Goal: Transaction & Acquisition: Book appointment/travel/reservation

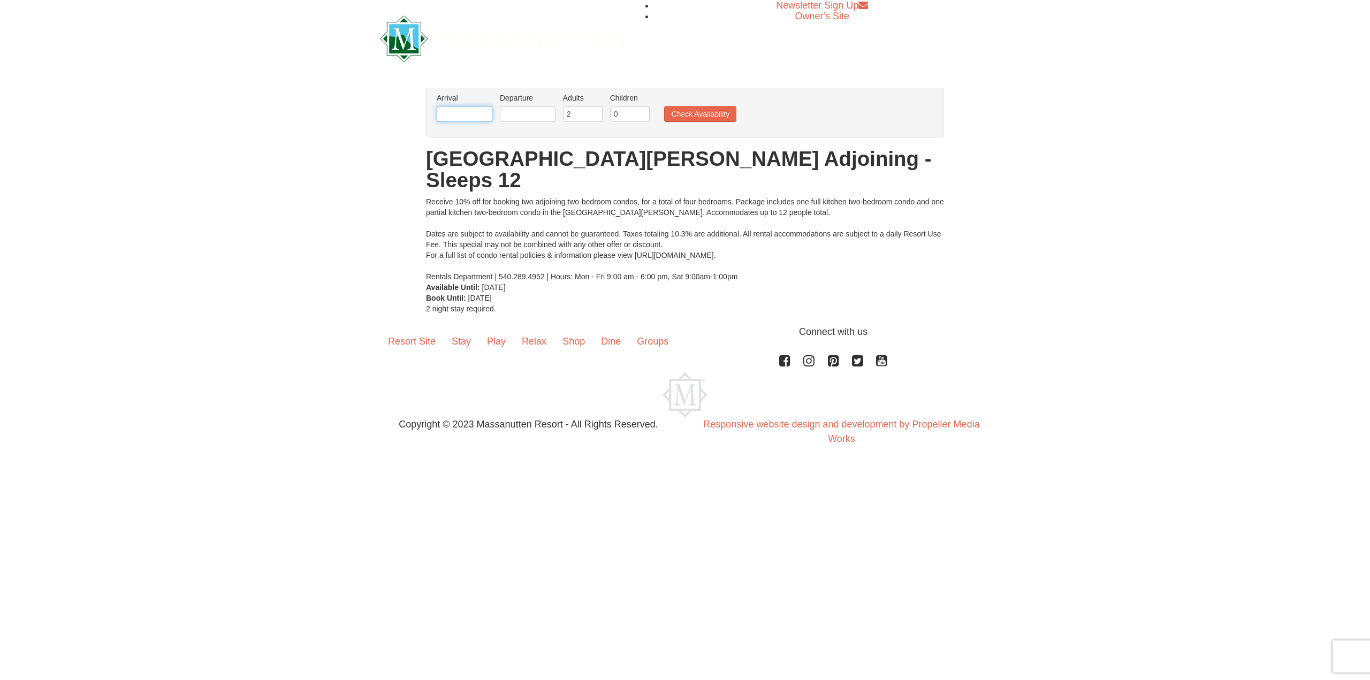
click at [476, 115] on input "text" at bounding box center [465, 114] width 56 height 16
click at [508, 136] on select "Oct Nov Dec" at bounding box center [499, 135] width 50 height 16
click at [473, 217] on link "22" at bounding box center [469, 222] width 20 height 15
type input "[DATE]"
click at [541, 115] on input "text" at bounding box center [528, 114] width 56 height 16
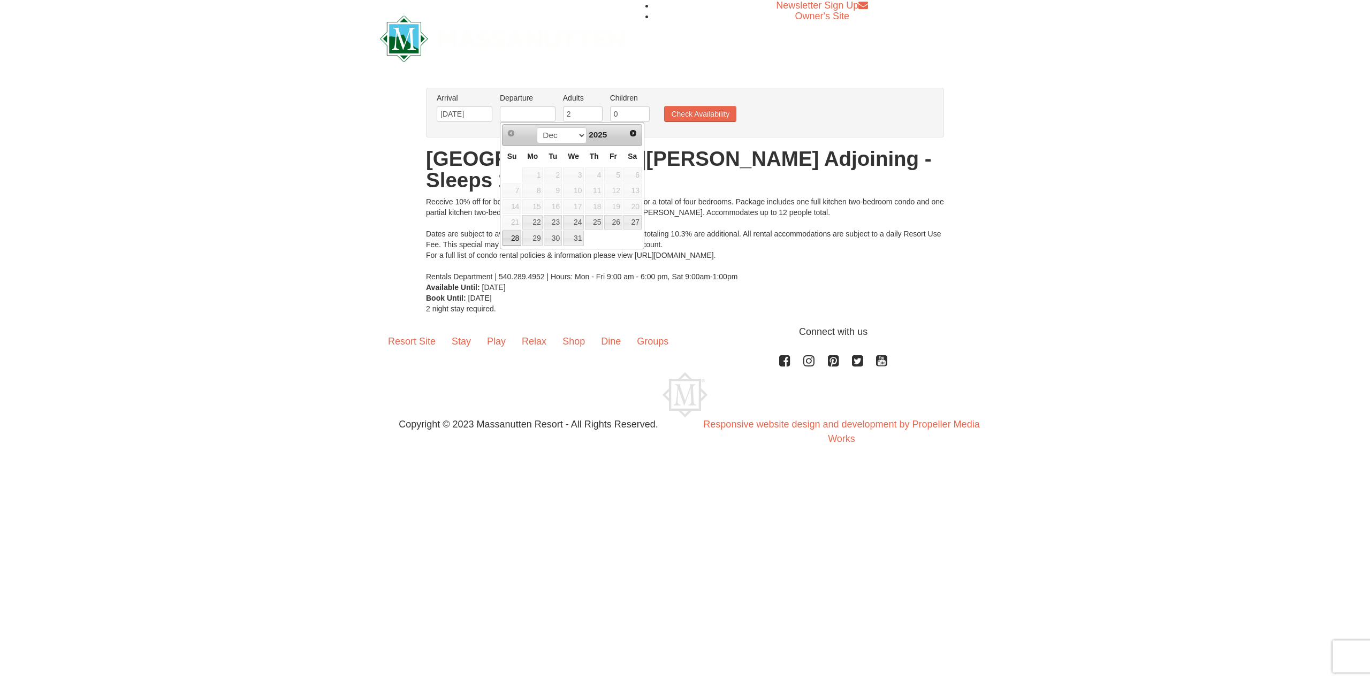
click at [513, 236] on link "28" at bounding box center [512, 238] width 19 height 15
type input "[DATE]"
click at [713, 118] on button "Check Availability" at bounding box center [700, 114] width 72 height 16
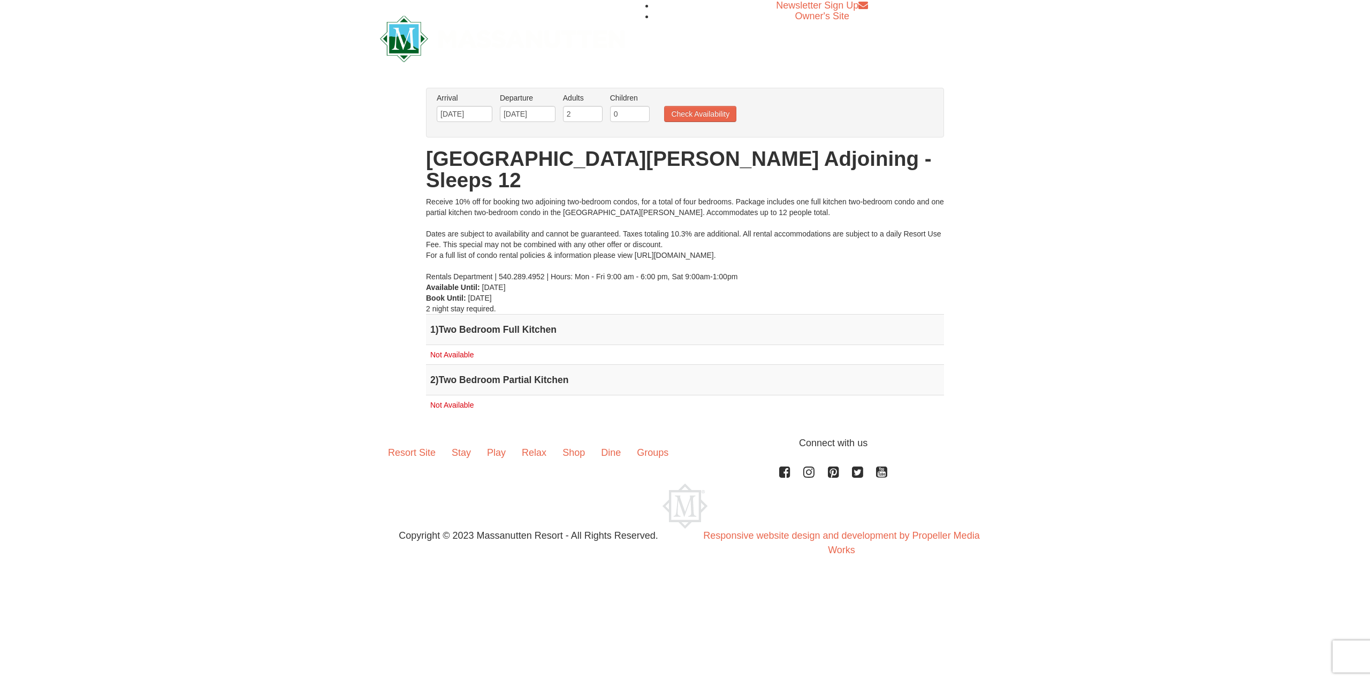
click at [452, 324] on h4 "1 ) Two Bedroom Full Kitchen" at bounding box center [685, 329] width 510 height 11
drag, startPoint x: 431, startPoint y: 307, endPoint x: 455, endPoint y: 348, distance: 48.2
click at [438, 315] on td "1 ) Two Bedroom Full Kitchen" at bounding box center [685, 330] width 518 height 31
drag, startPoint x: 457, startPoint y: 353, endPoint x: 459, endPoint y: 367, distance: 14.0
click at [457, 375] on h4 "2 ) Two Bedroom Partial Kitchen" at bounding box center [685, 380] width 510 height 11
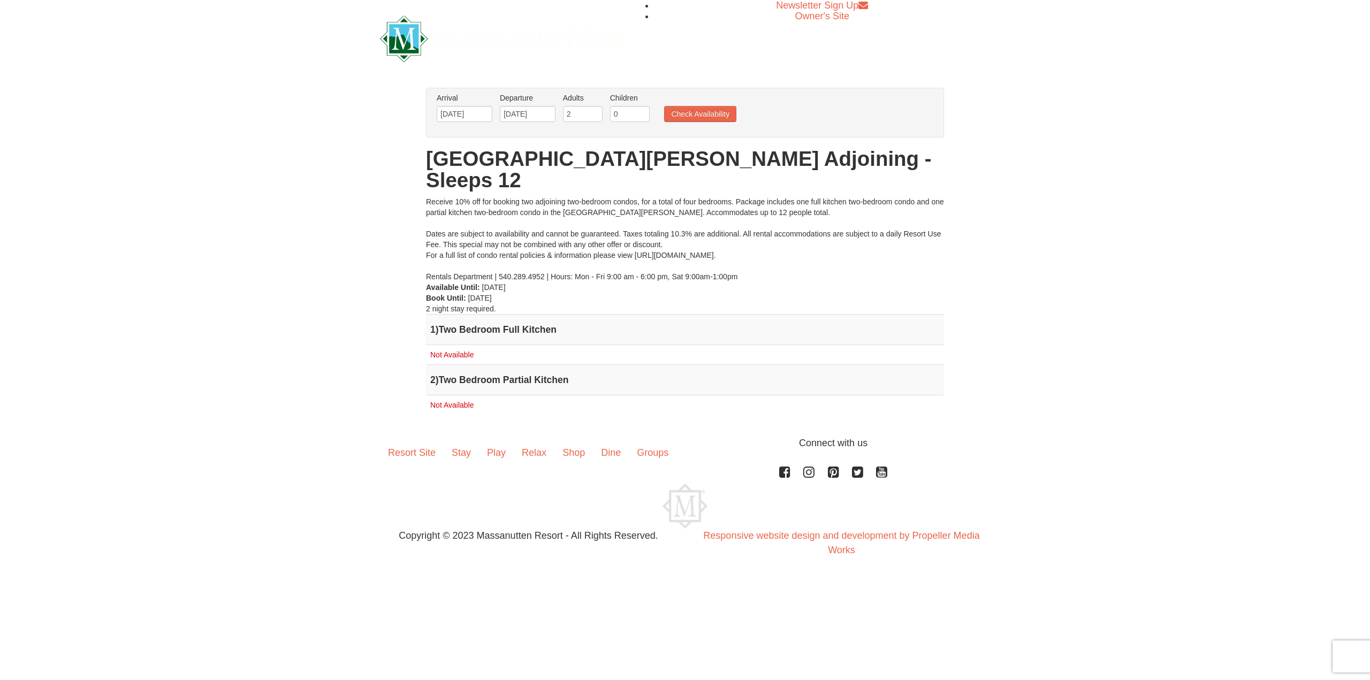
click at [459, 396] on td "Not Available" at bounding box center [685, 406] width 518 height 20
click at [460, 115] on input "[DATE]" at bounding box center [465, 114] width 56 height 16
click at [490, 133] on select "Oct Nov Dec" at bounding box center [499, 135] width 50 height 16
click at [471, 210] on link "10" at bounding box center [469, 206] width 20 height 15
type input "11/10/2025"
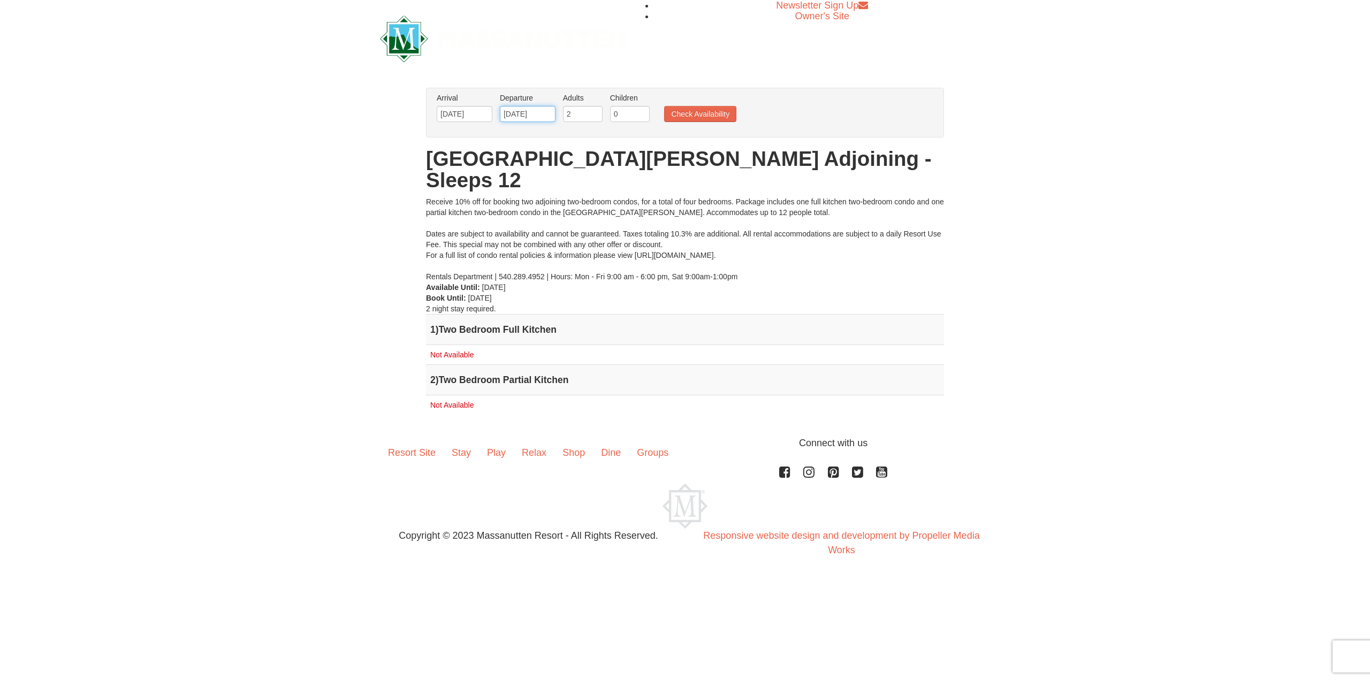
click at [527, 118] on input "[DATE]" at bounding box center [528, 114] width 56 height 16
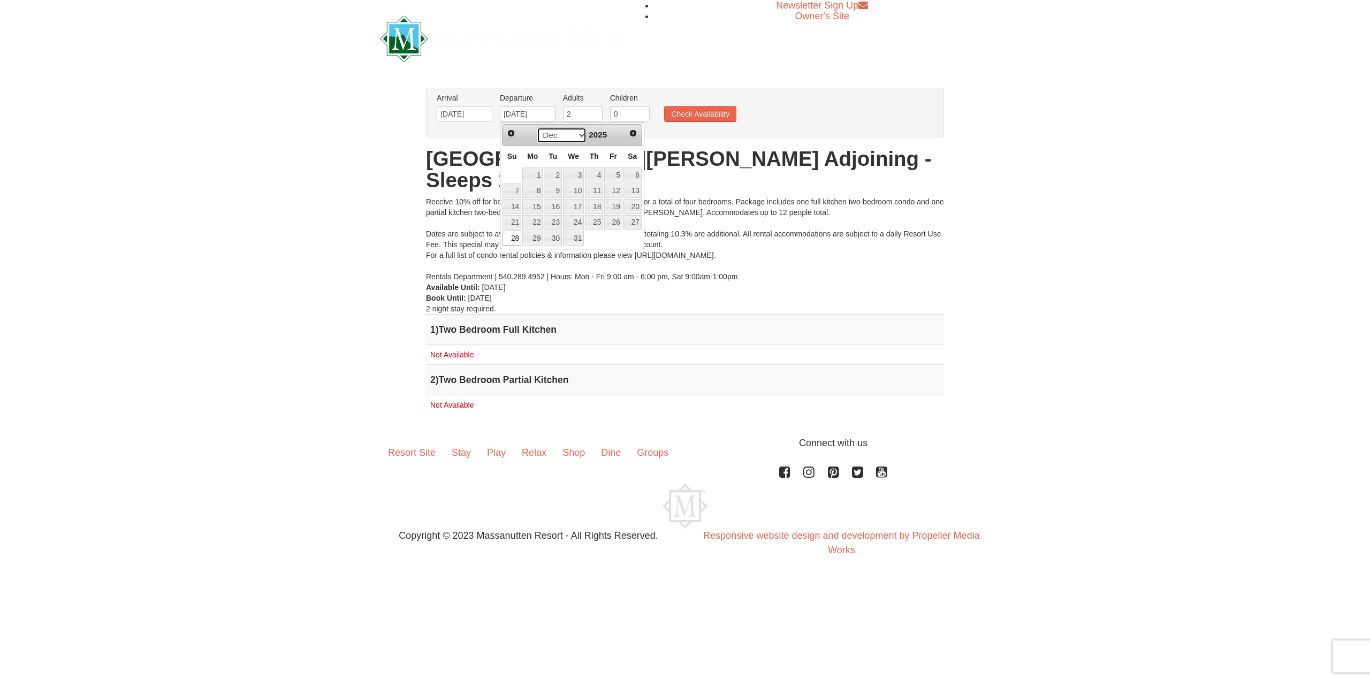
click at [568, 141] on select "Nov Dec" at bounding box center [562, 135] width 50 height 16
click at [615, 208] on link "14" at bounding box center [613, 206] width 18 height 15
type input "11/14/2025"
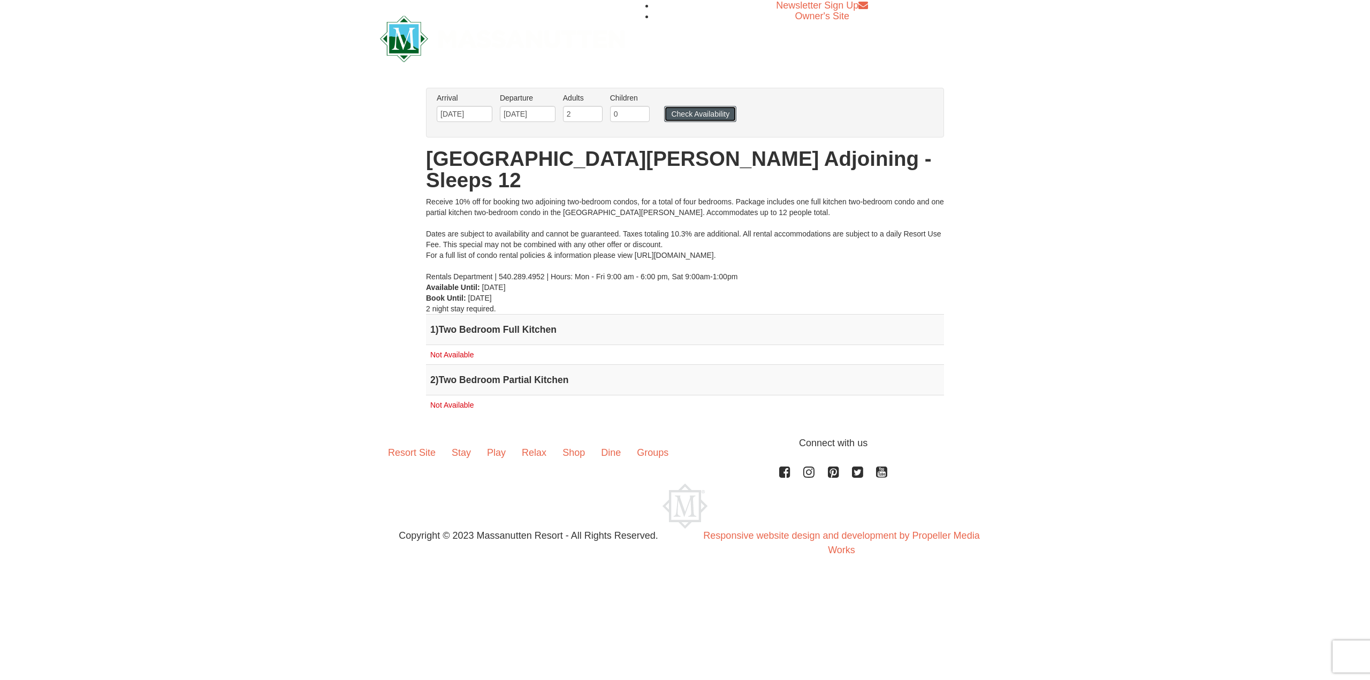
click at [686, 117] on button "Check Availability" at bounding box center [700, 114] width 72 height 16
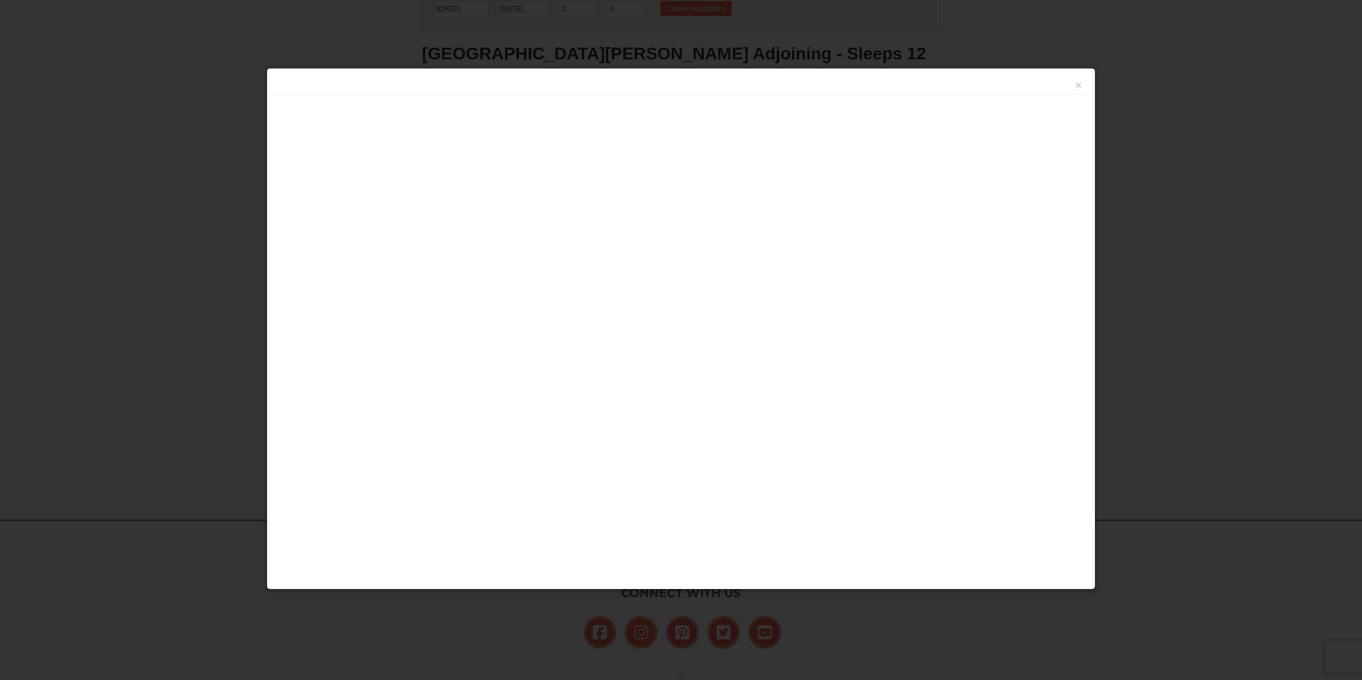
scroll to position [176, 0]
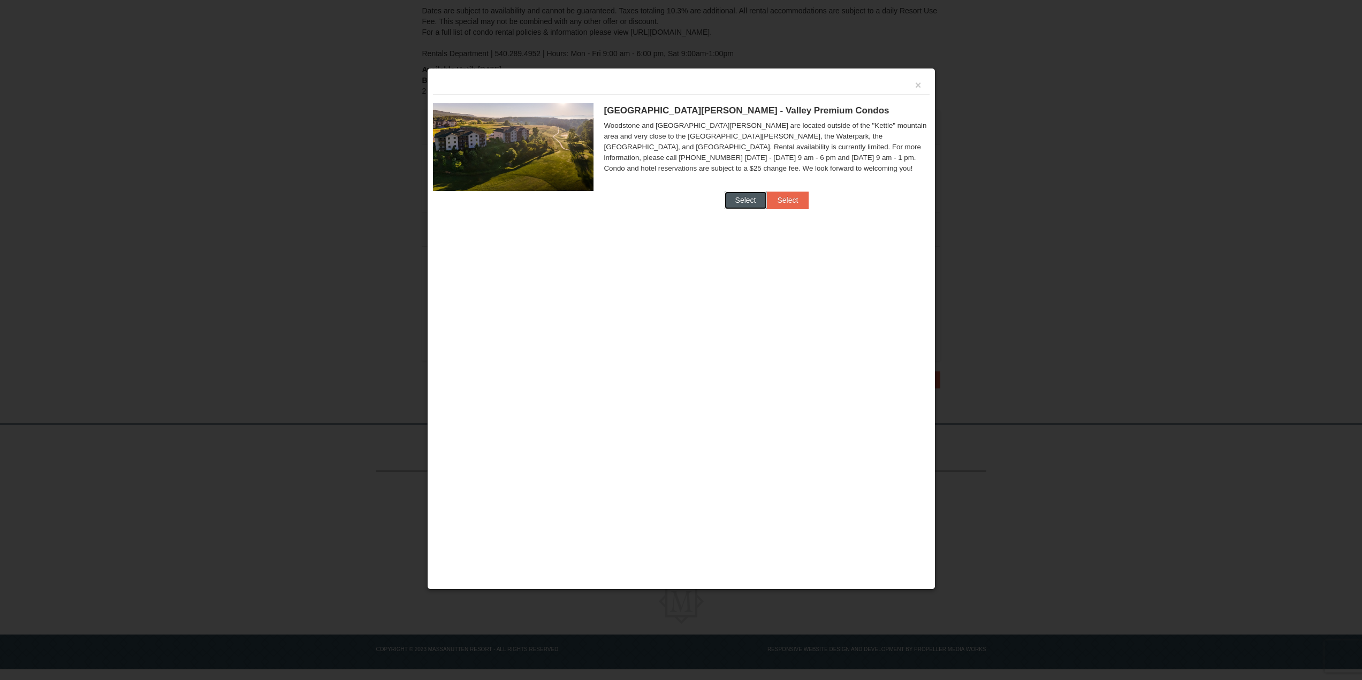
click at [738, 203] on button "Select" at bounding box center [746, 200] width 42 height 17
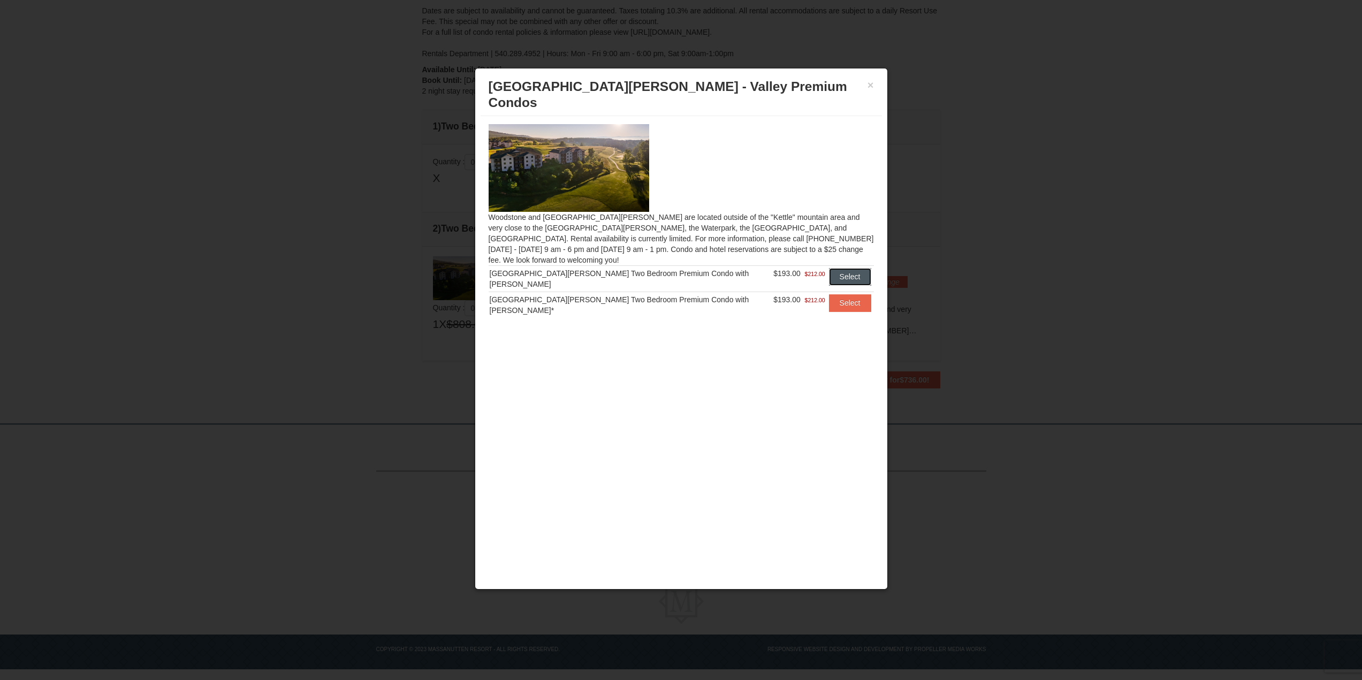
click at [848, 268] on button "Select" at bounding box center [850, 276] width 42 height 17
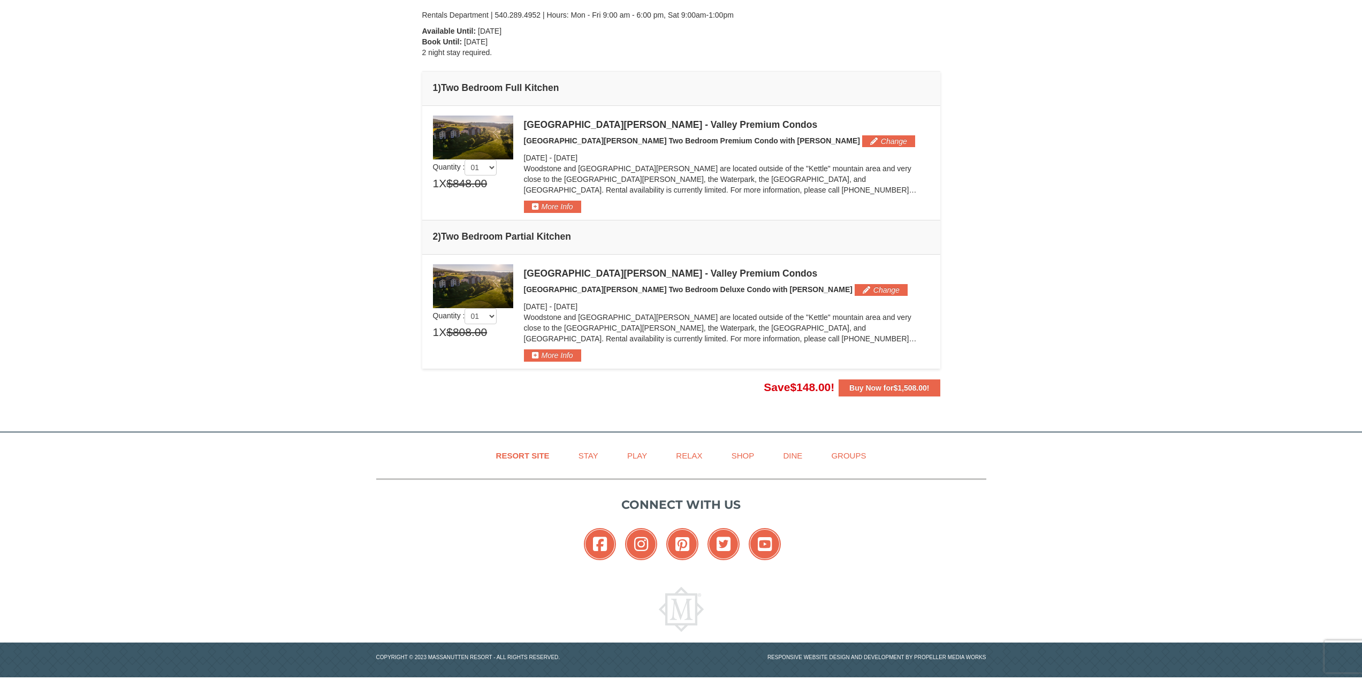
scroll to position [222, 0]
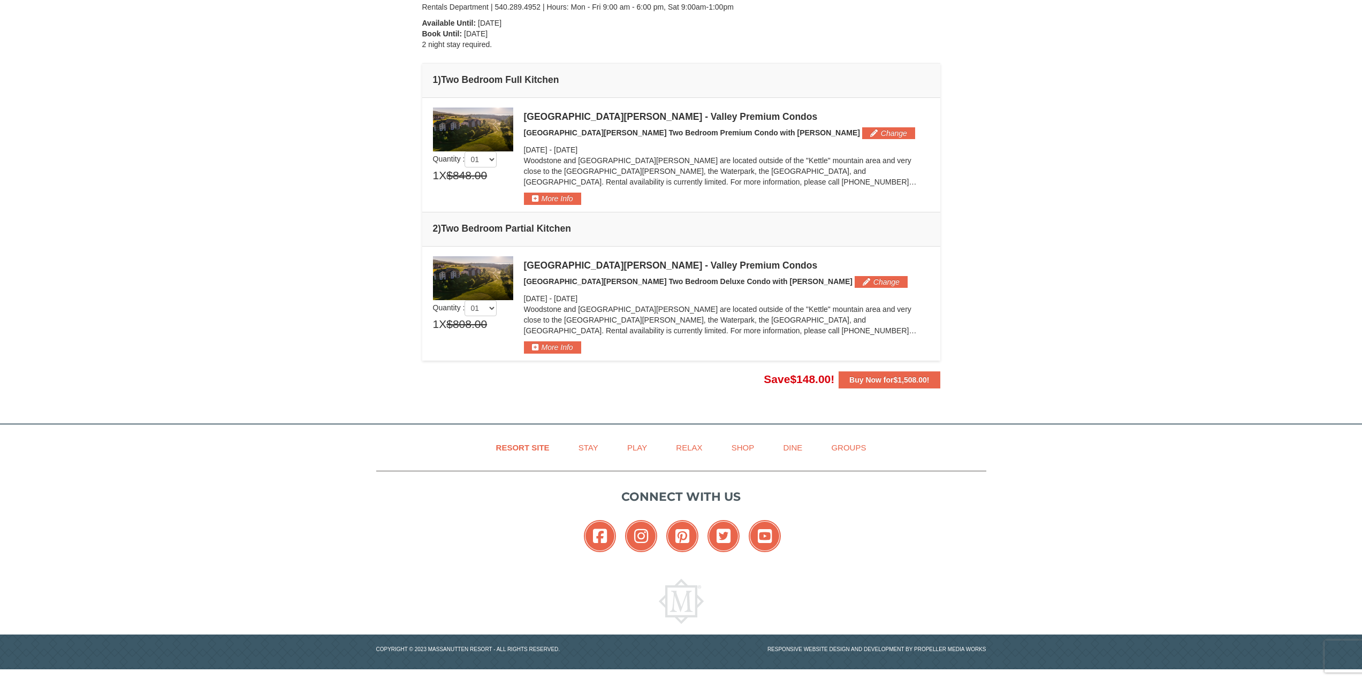
click at [1240, 183] on div "× From: To: Adults: 2 Children: 0 Change Arrival Please format dates MM/DD/YYYY…" at bounding box center [681, 113] width 1362 height 597
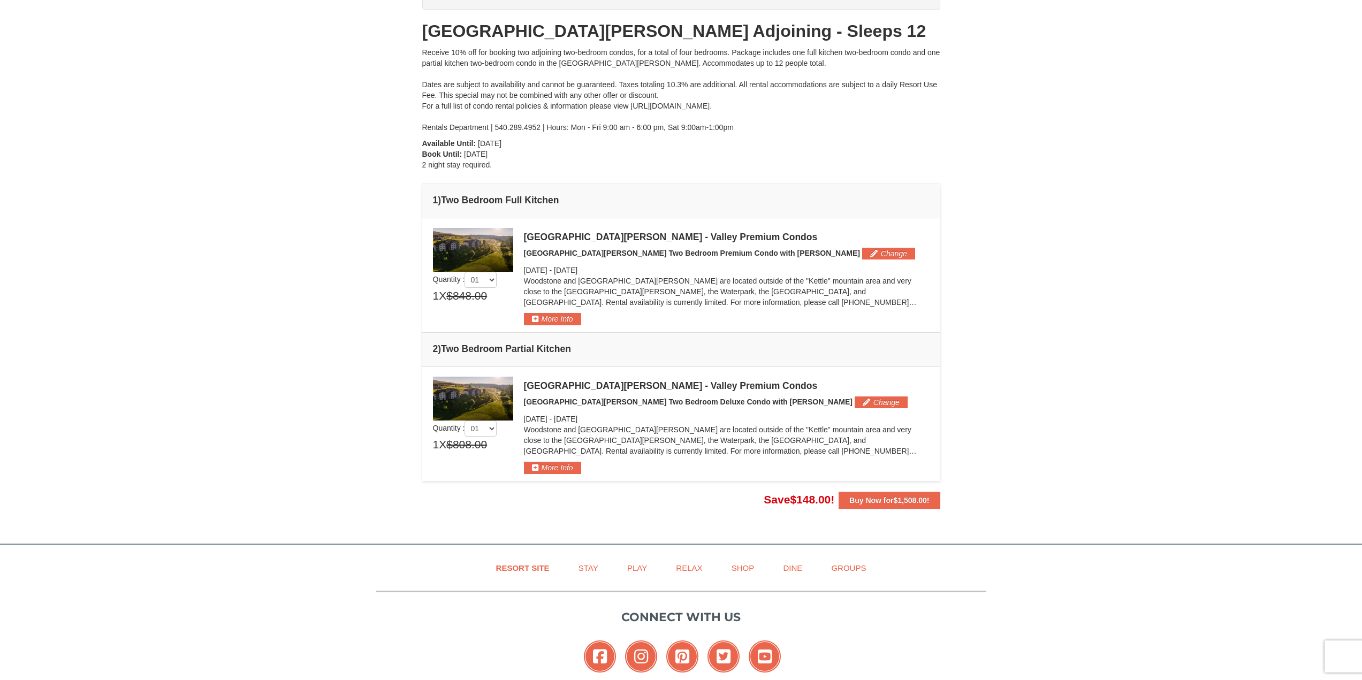
scroll to position [0, 0]
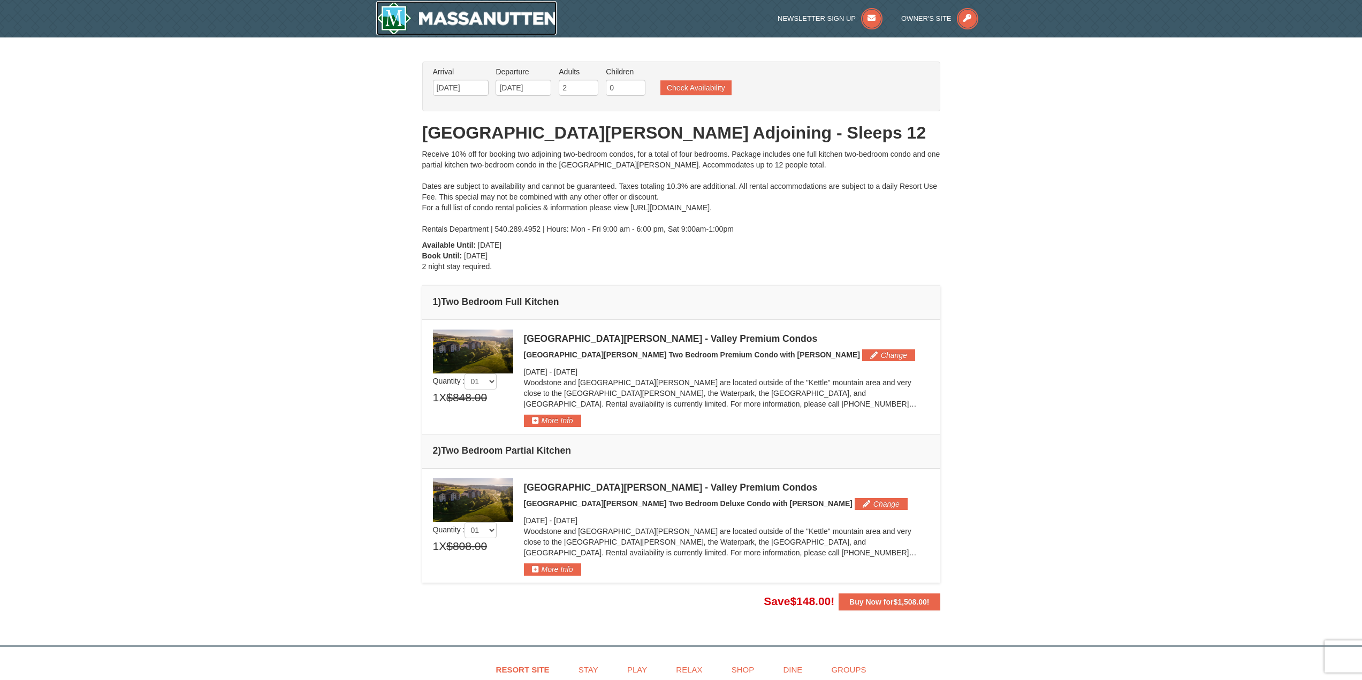
click at [518, 10] on img at bounding box center [466, 18] width 181 height 34
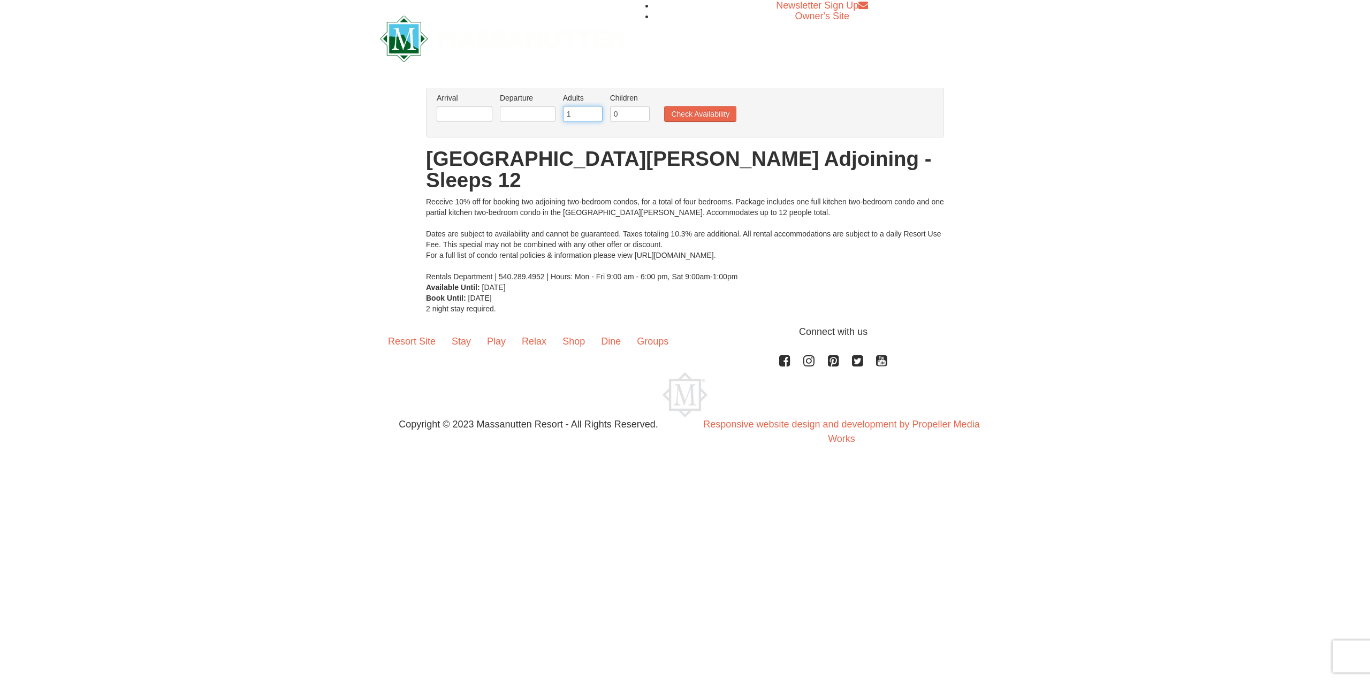
type input "1"
click at [594, 119] on input "1" at bounding box center [583, 114] width 40 height 16
click at [457, 113] on input "text" at bounding box center [465, 114] width 56 height 16
click at [473, 239] on link "27" at bounding box center [469, 238] width 20 height 15
type input "10/27/2025"
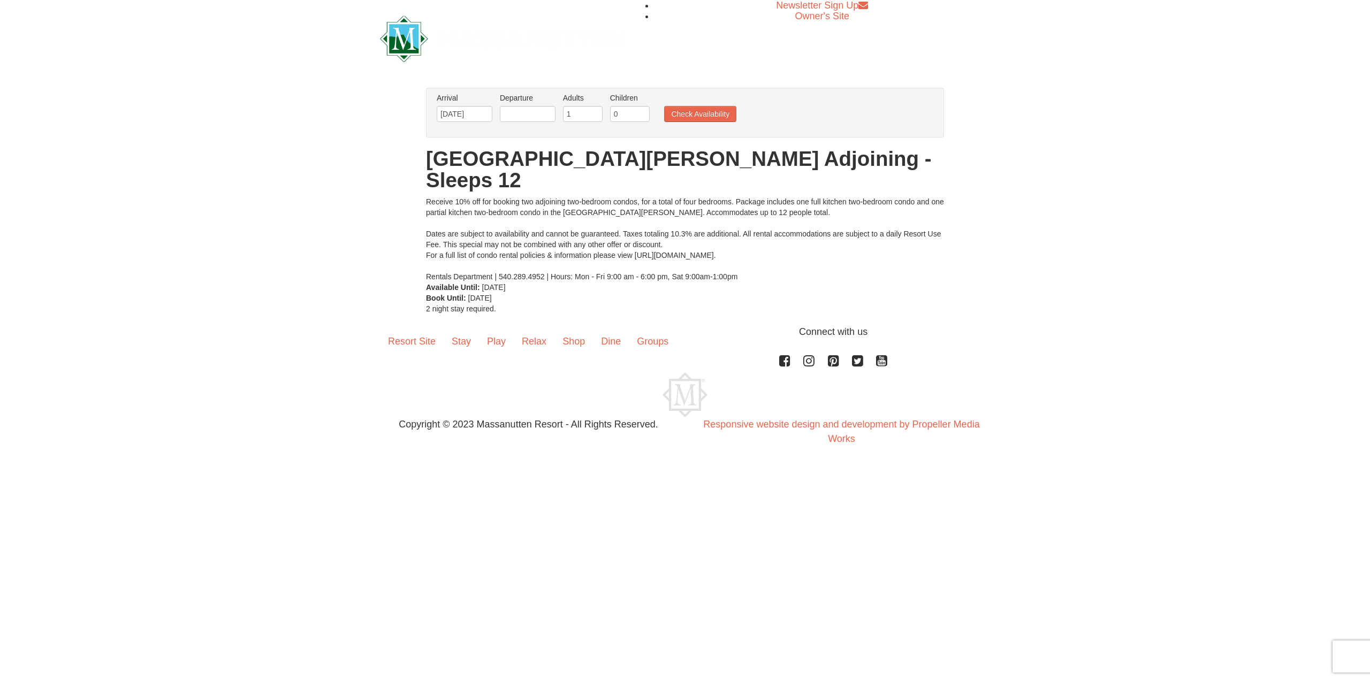
click at [548, 125] on li "Departure Please format dates MM/DD/YYYY Please format dates MM/DD/YYYY" at bounding box center [527, 110] width 61 height 35
click at [546, 113] on input "text" at bounding box center [528, 114] width 56 height 16
click at [613, 241] on link "31" at bounding box center [613, 238] width 18 height 15
type input "10/31/2025"
click at [683, 111] on button "Check Availability" at bounding box center [700, 114] width 72 height 16
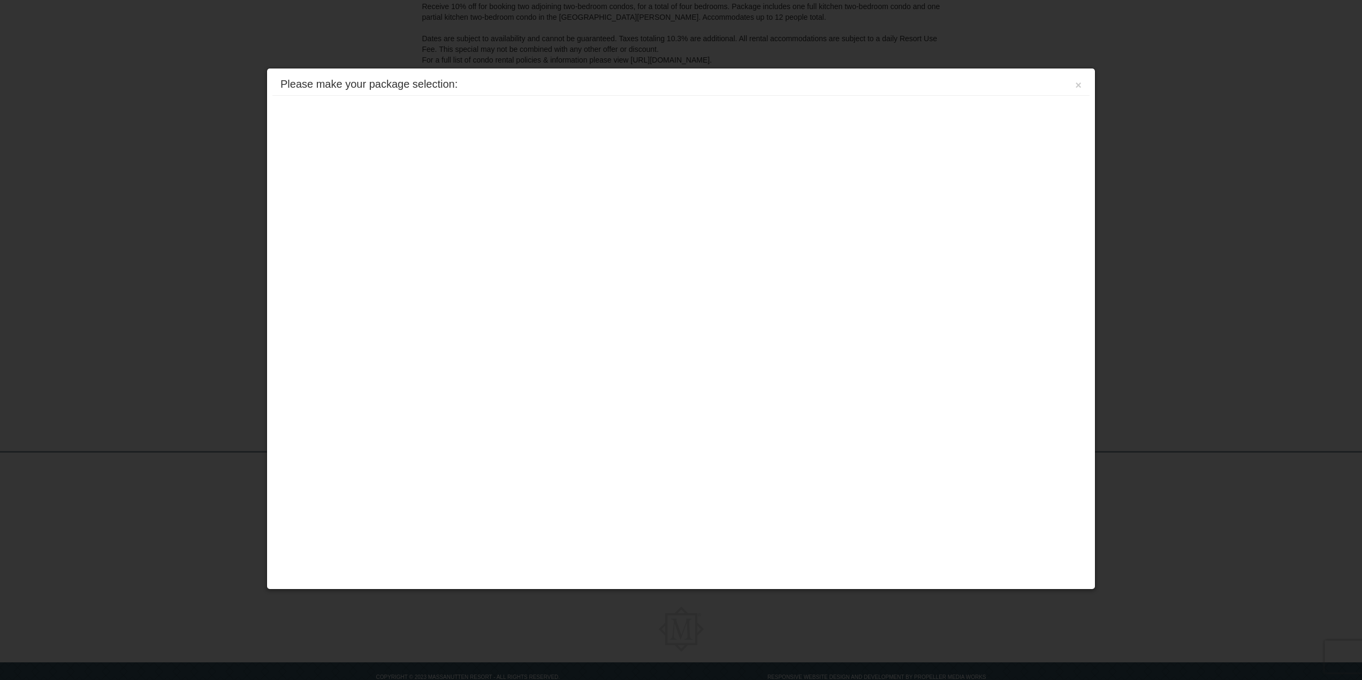
scroll to position [176, 0]
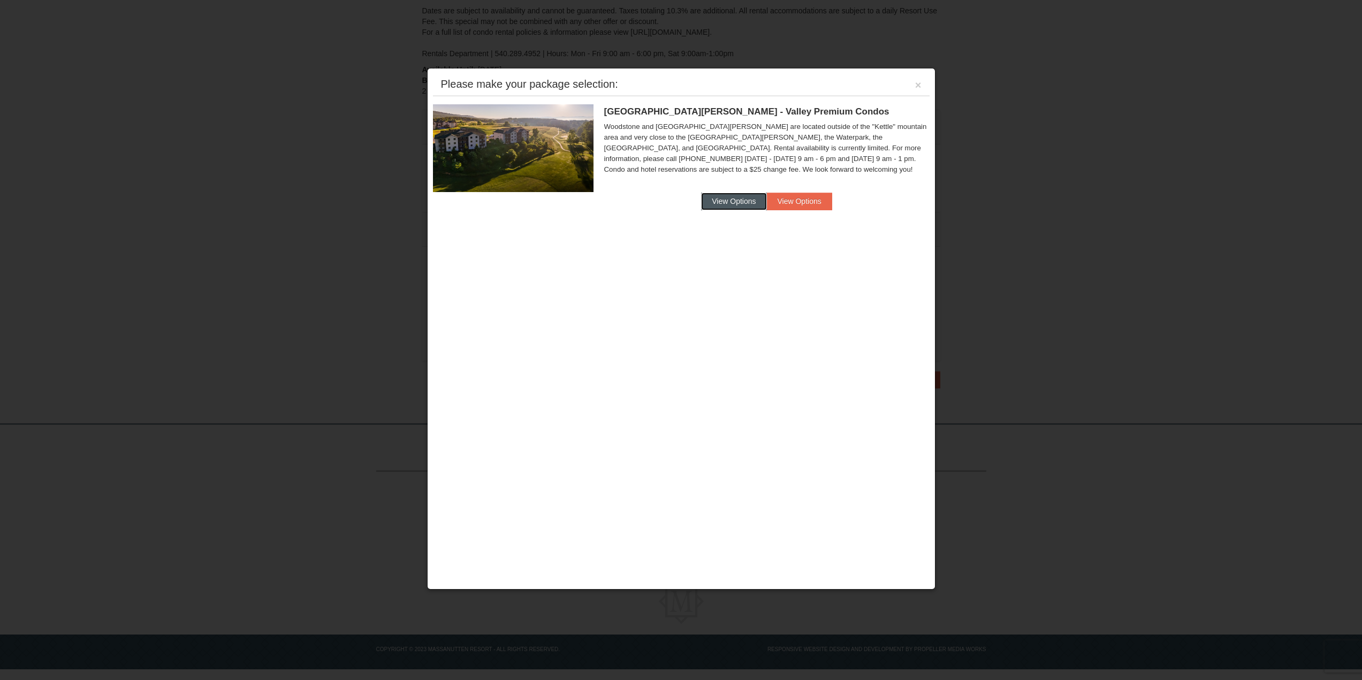
click at [762, 199] on button "View Options" at bounding box center [733, 201] width 65 height 17
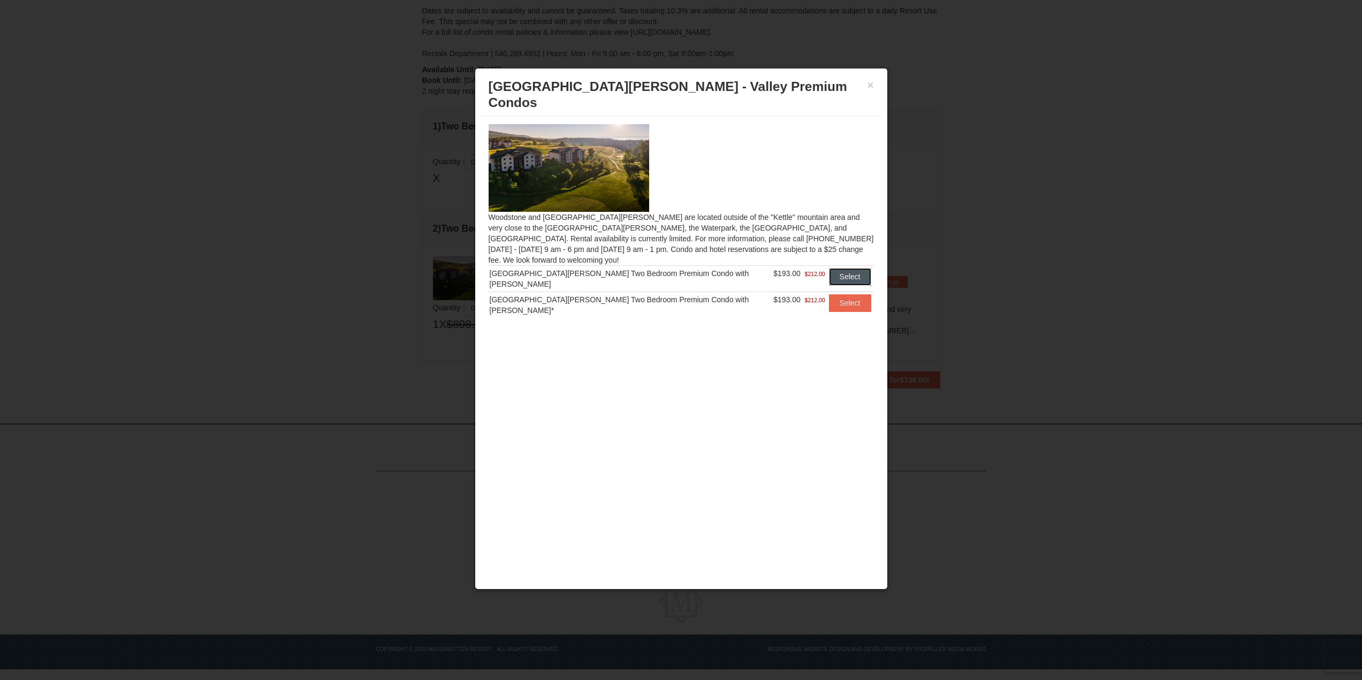
click at [829, 268] on button "Select" at bounding box center [850, 276] width 42 height 17
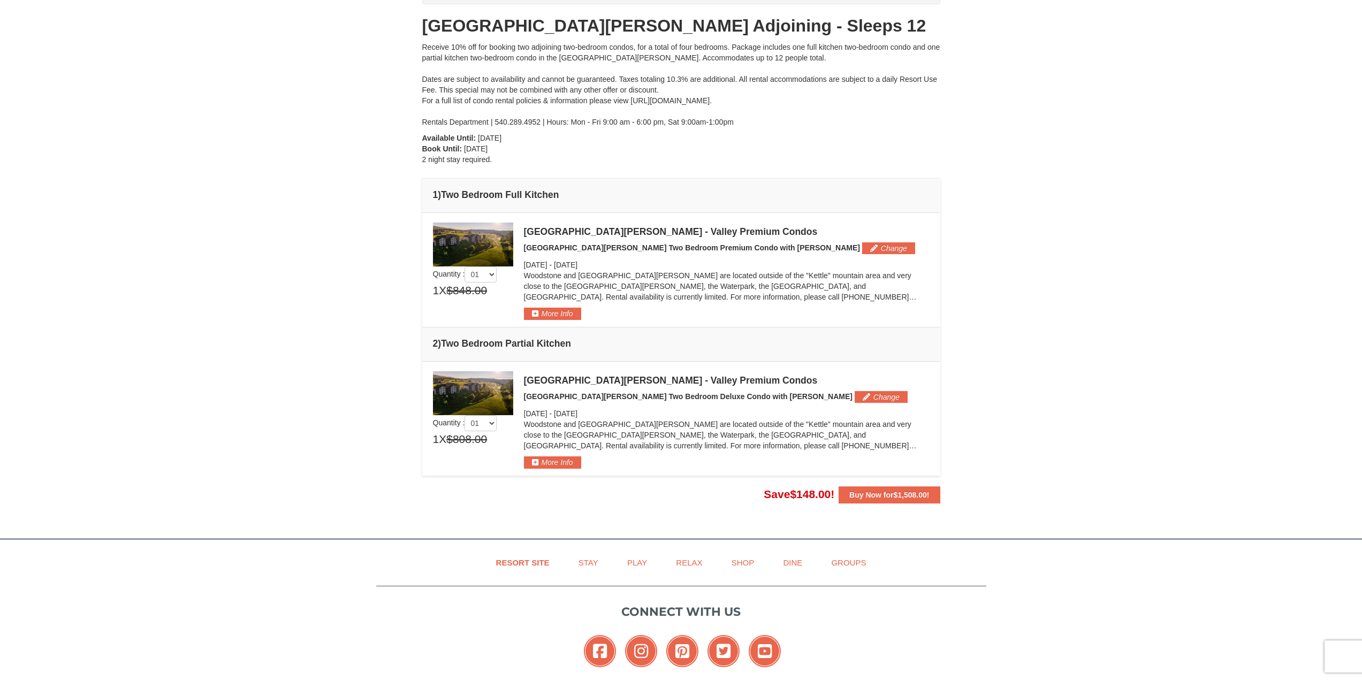
scroll to position [0, 0]
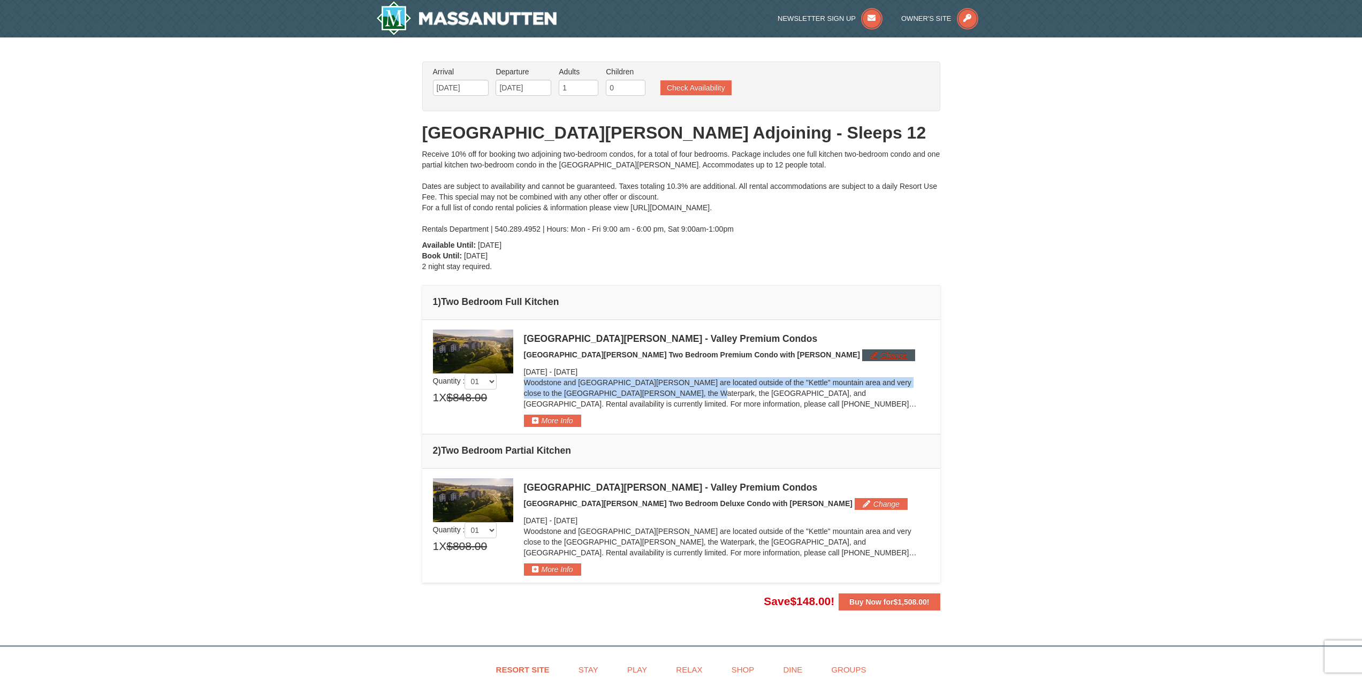
drag, startPoint x: 603, startPoint y: 397, endPoint x: 799, endPoint y: 359, distance: 199.5
click at [795, 363] on div "[GEOGRAPHIC_DATA][PERSON_NAME] - Valley Premium Condos [GEOGRAPHIC_DATA][PERSON…" at bounding box center [727, 378] width 406 height 97
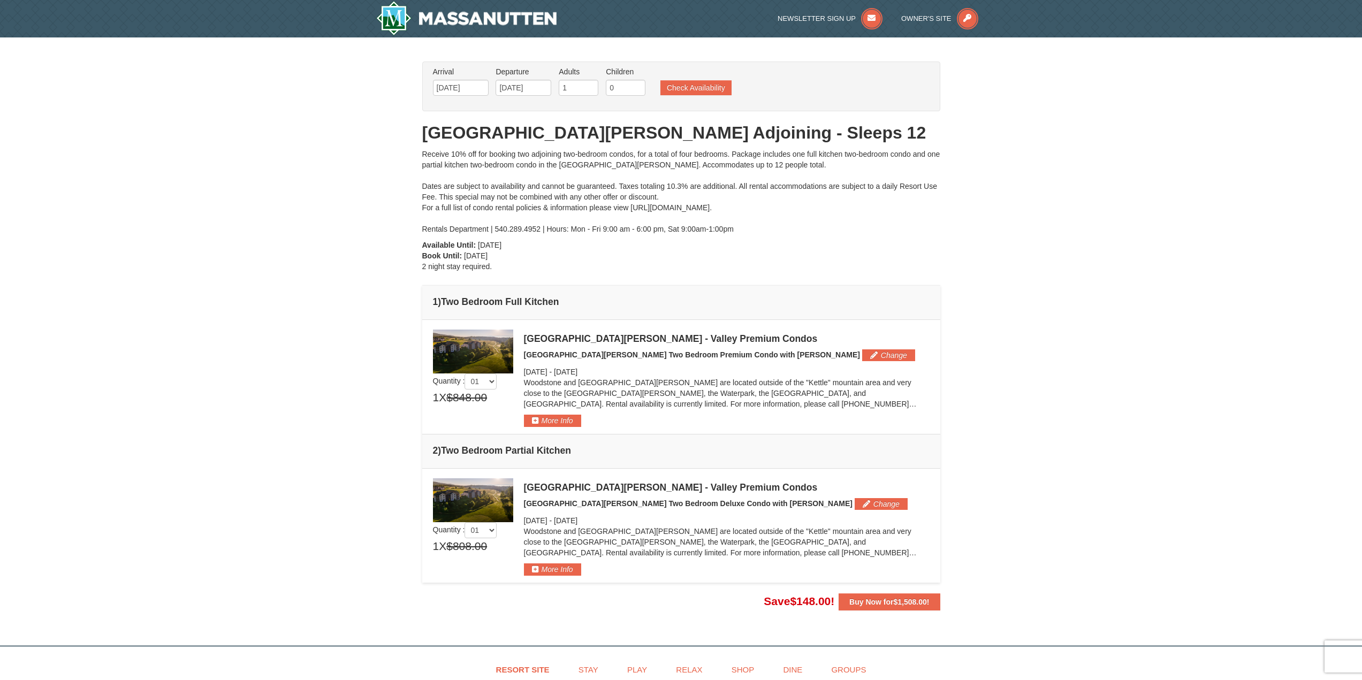
click at [1198, 142] on div "× From: To: Adults: 1 Children: 0 Change Arrival Please format dates MM/DD/YYYY…" at bounding box center [681, 335] width 1362 height 597
